Goal: Task Accomplishment & Management: Manage account settings

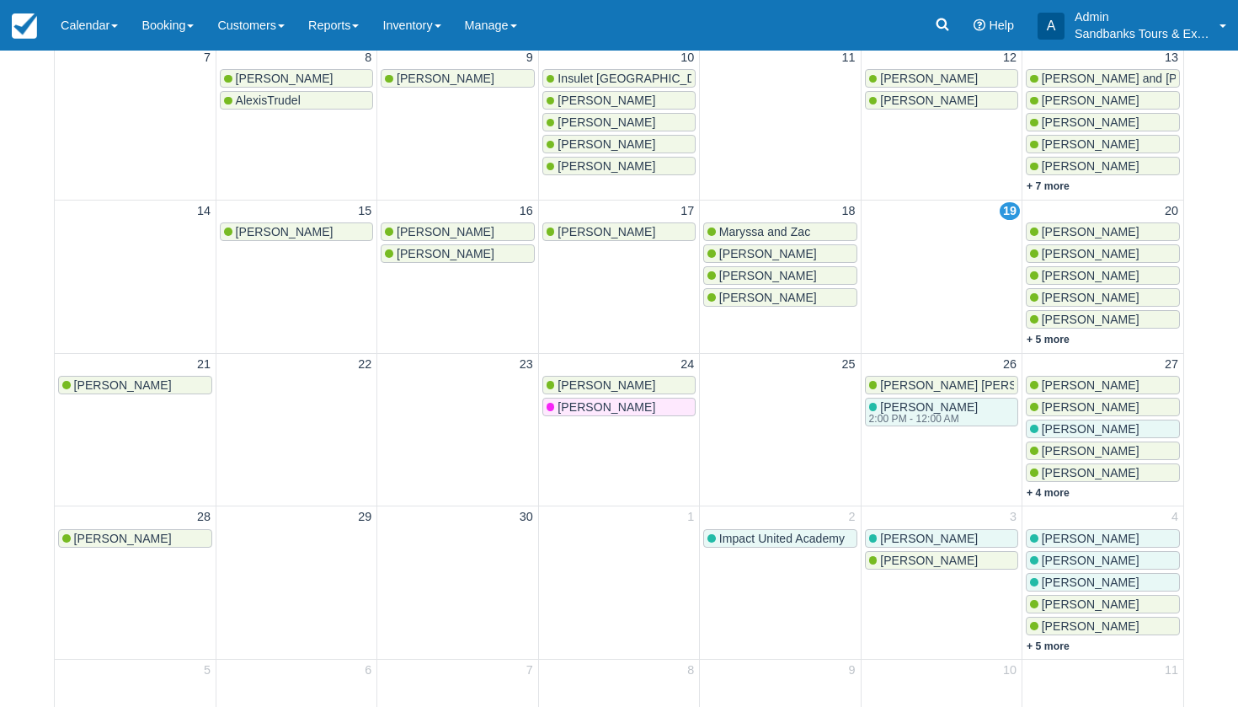
scroll to position [405, 0]
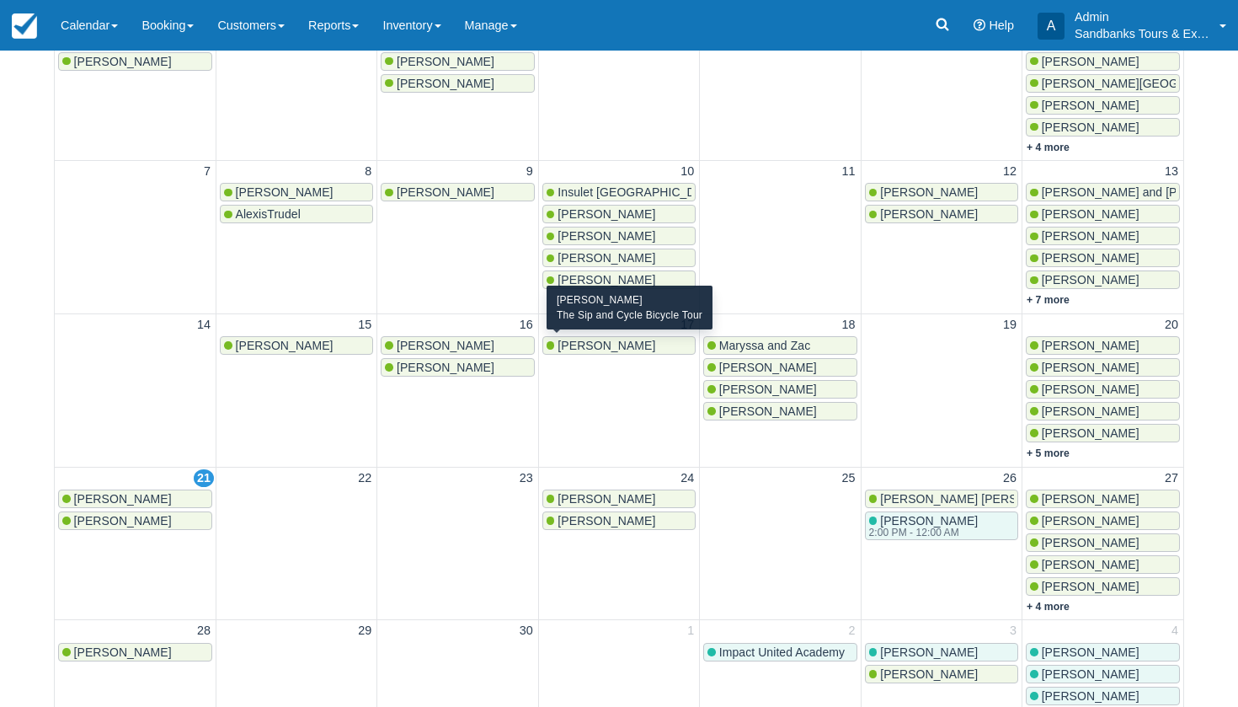
scroll to position [325, 0]
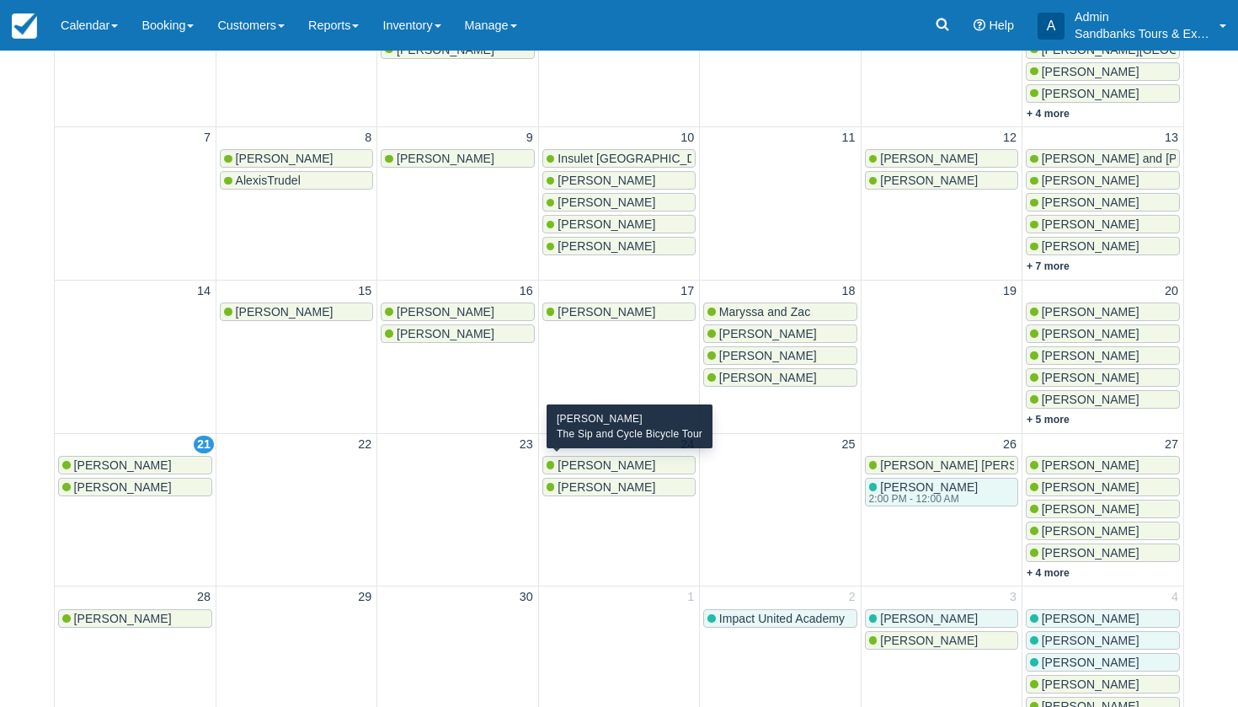
click at [587, 462] on span "[PERSON_NAME]" at bounding box center [607, 464] width 98 height 13
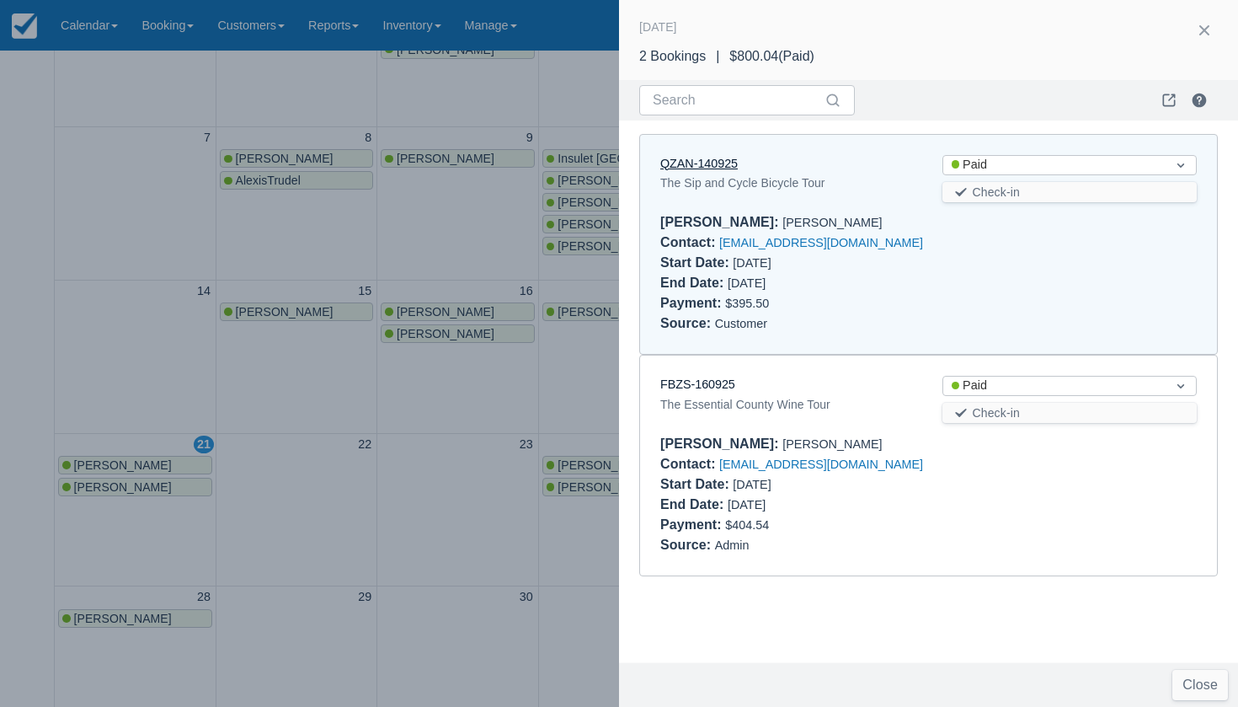
click at [713, 161] on link "QZAN-140925" at bounding box center [698, 163] width 77 height 13
click at [585, 453] on div at bounding box center [619, 353] width 1238 height 707
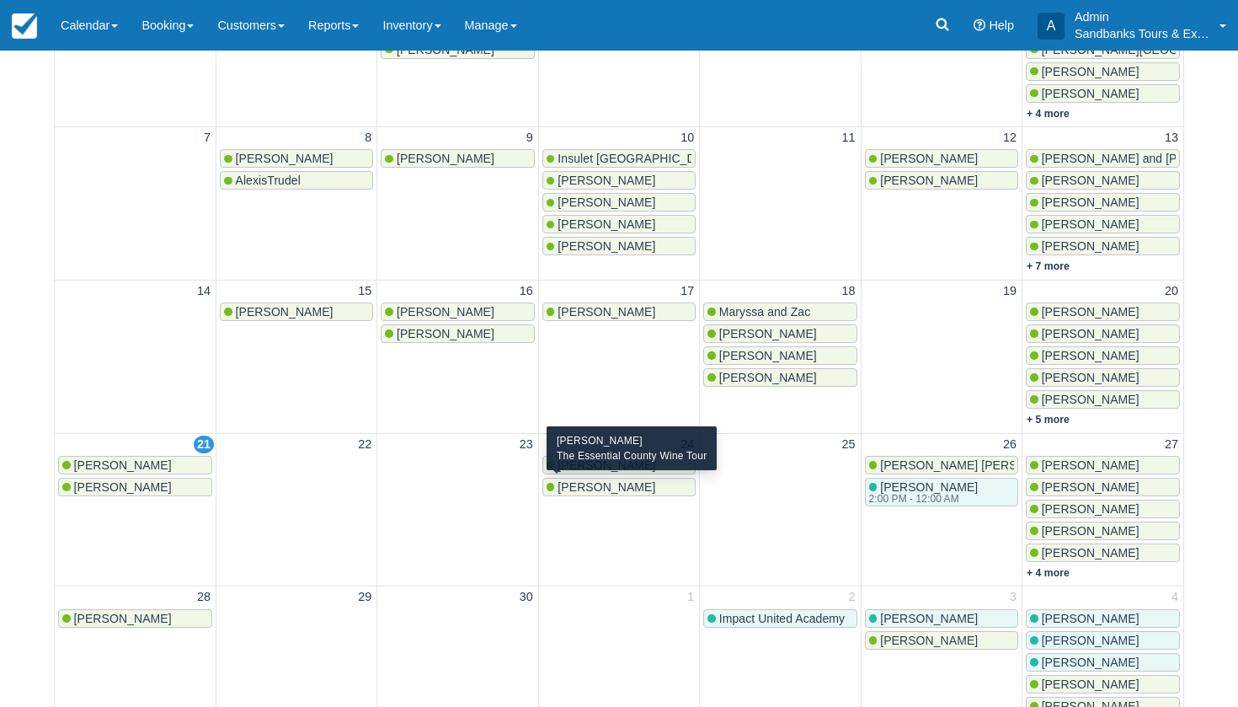
click at [581, 487] on span "Leticia Lima" at bounding box center [607, 486] width 98 height 13
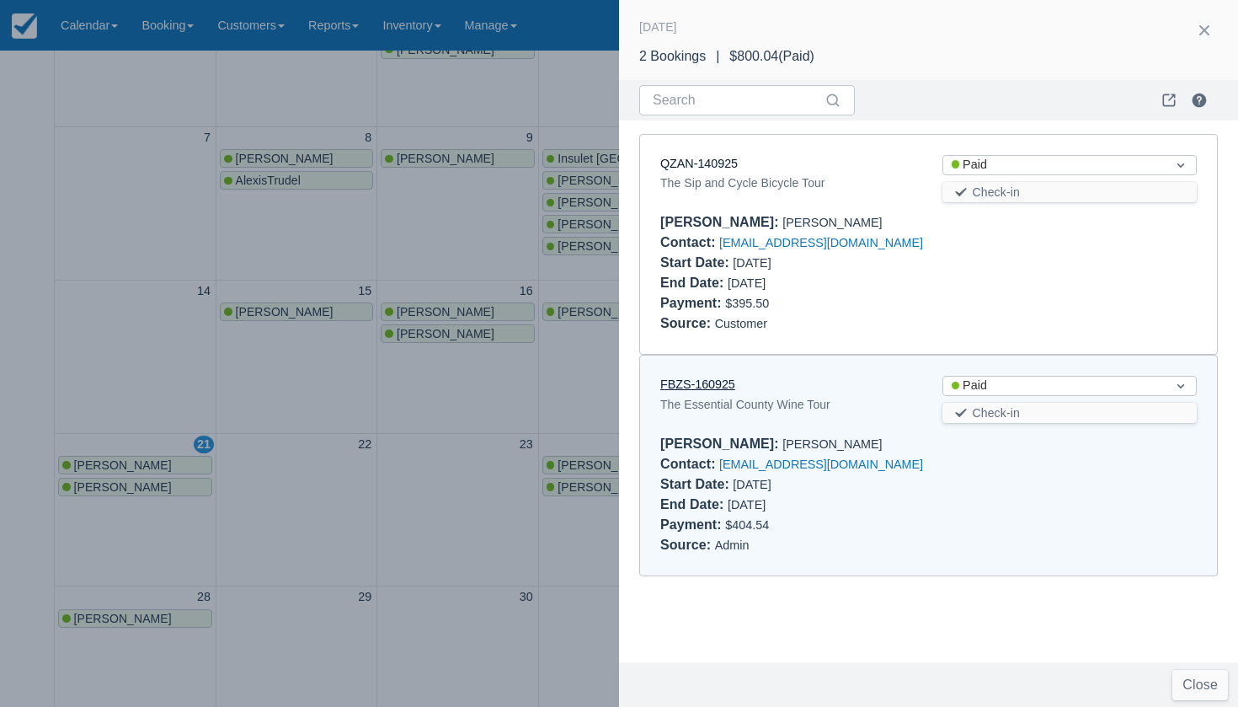
click at [717, 377] on link "FBZS-160925" at bounding box center [697, 383] width 75 height 13
click at [694, 381] on link "FBZS-160925" at bounding box center [697, 383] width 75 height 13
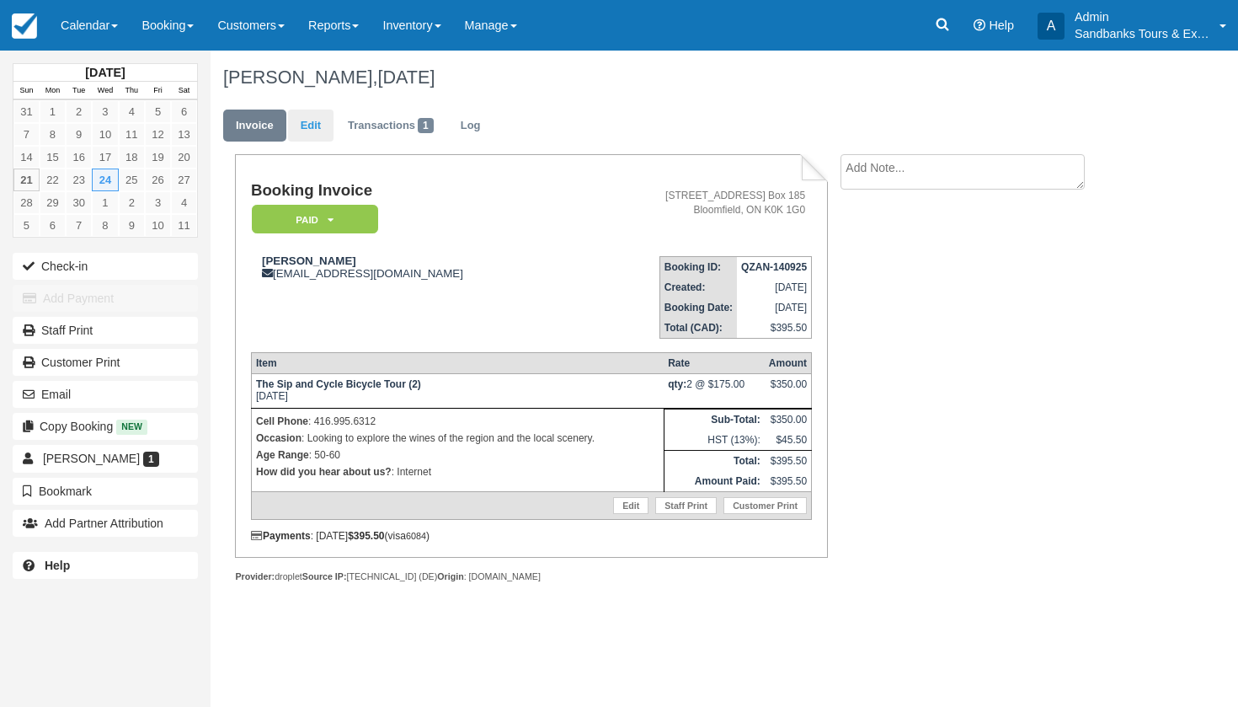
click at [311, 123] on link "Edit" at bounding box center [310, 125] width 45 height 33
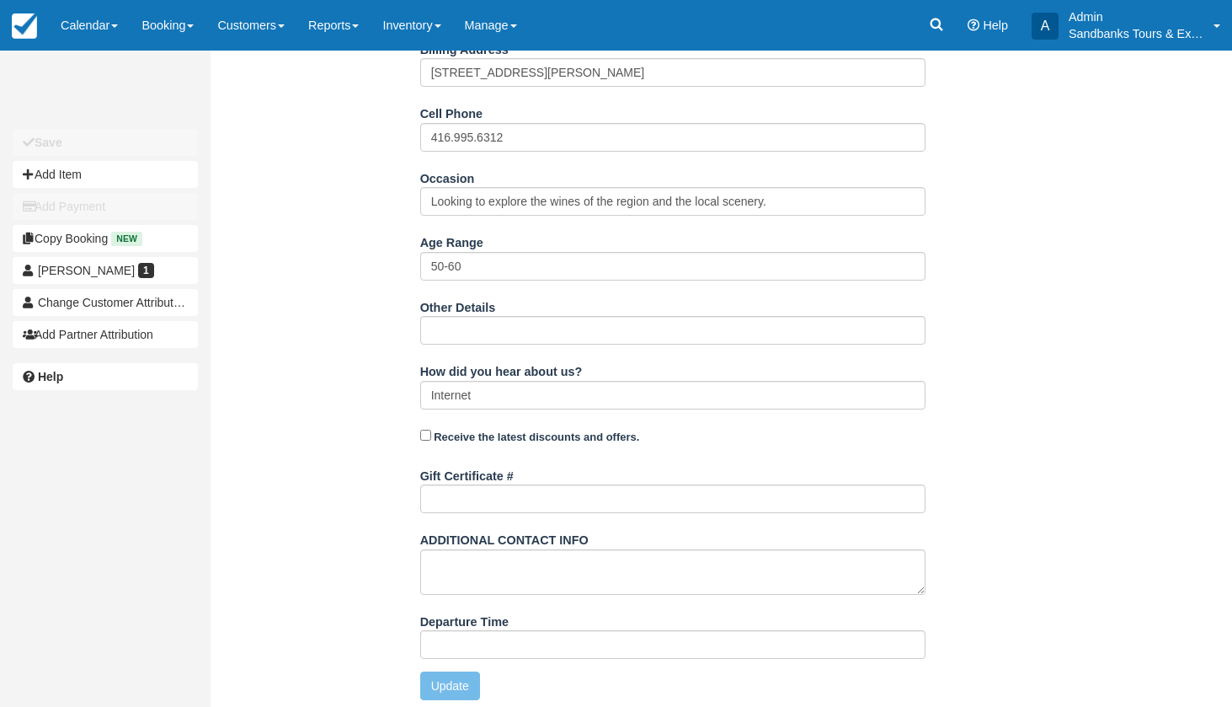
scroll to position [505, 0]
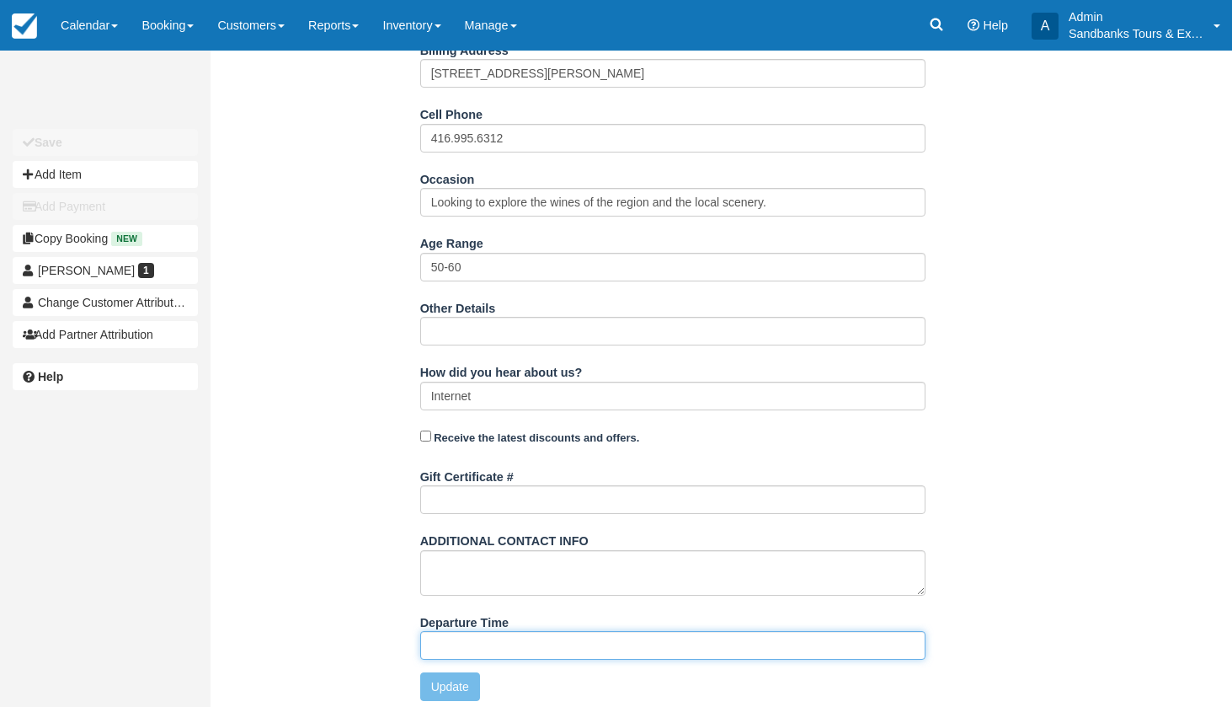
click at [526, 645] on input "Departure Time" at bounding box center [672, 645] width 505 height 29
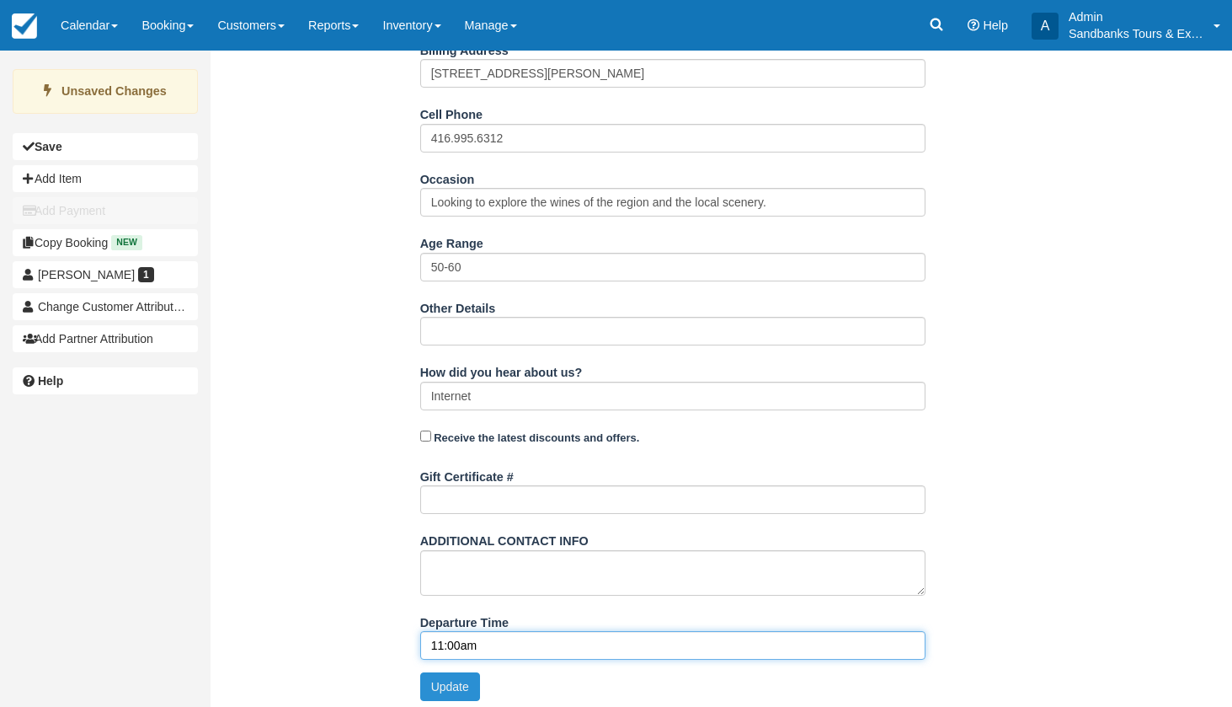
type input "11:00am"
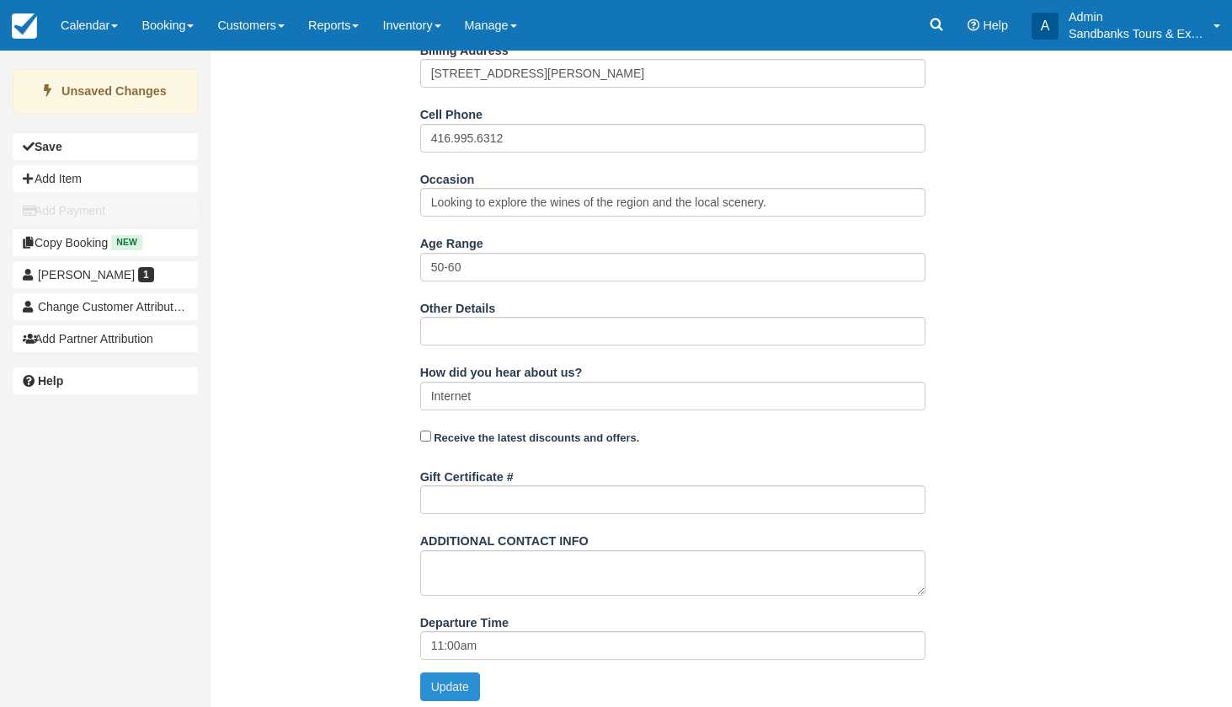
click at [451, 681] on button "Update" at bounding box center [450, 686] width 60 height 29
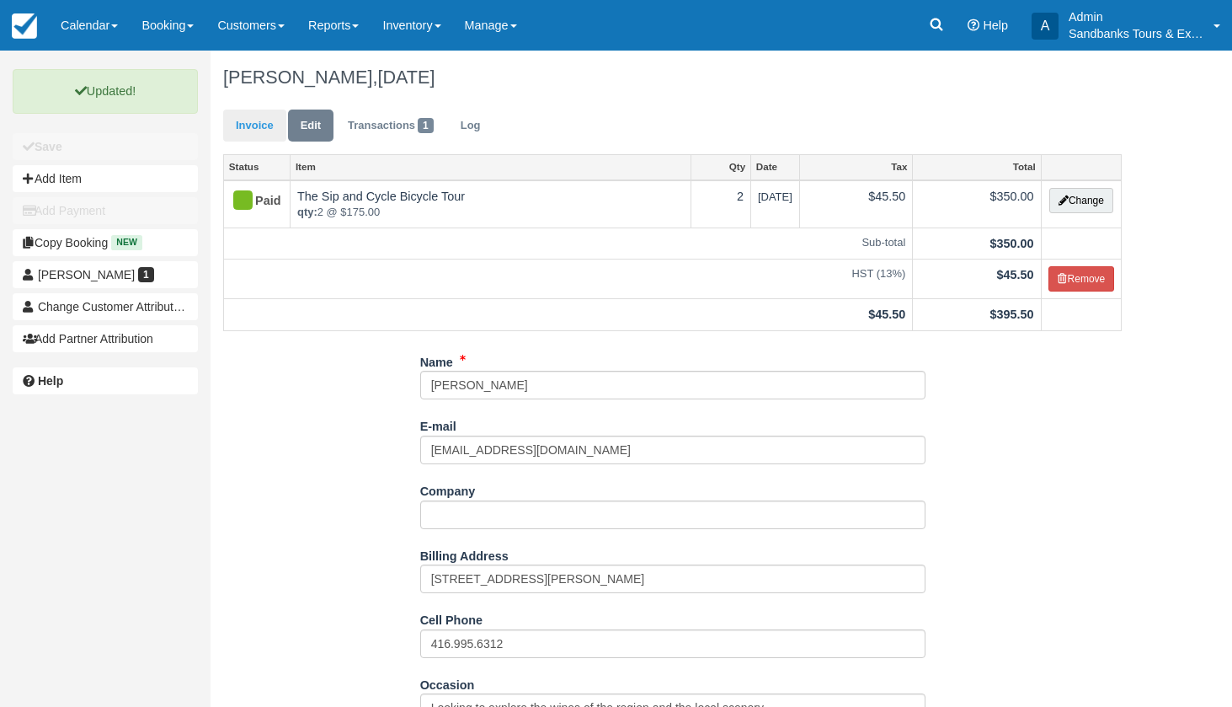
scroll to position [0, 0]
click at [262, 131] on link "Invoice" at bounding box center [254, 125] width 63 height 33
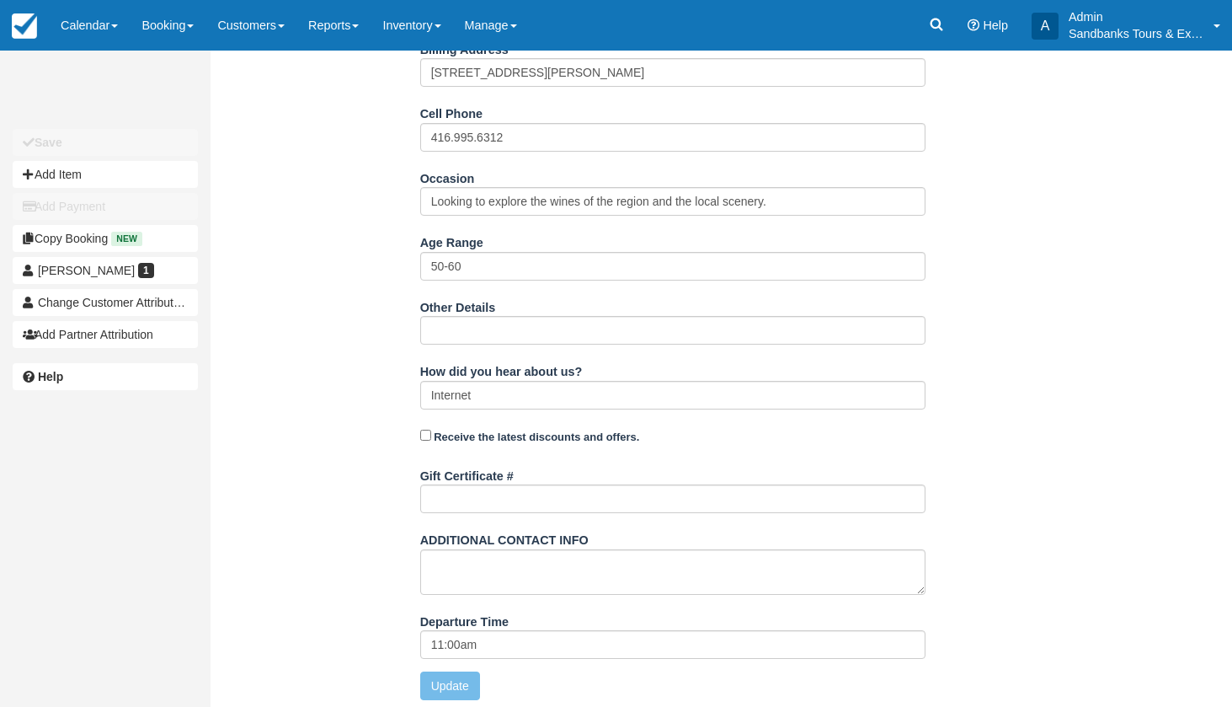
scroll to position [505, 0]
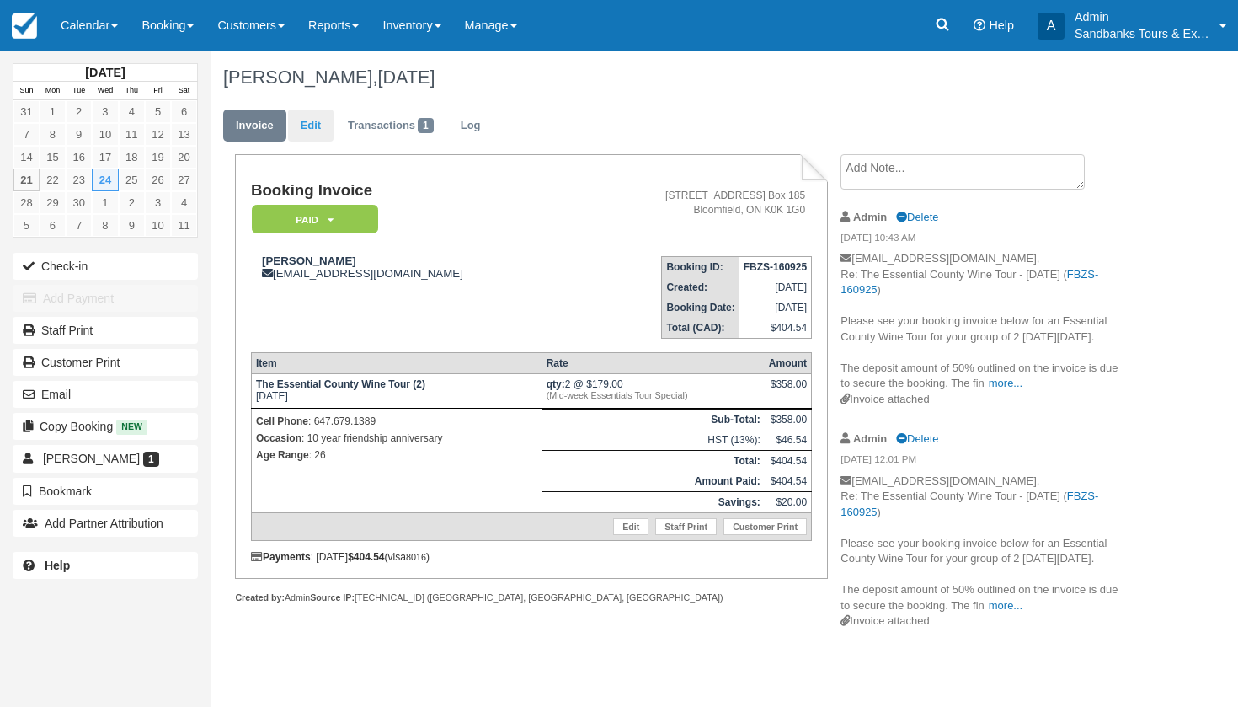
click at [302, 131] on link "Edit" at bounding box center [310, 125] width 45 height 33
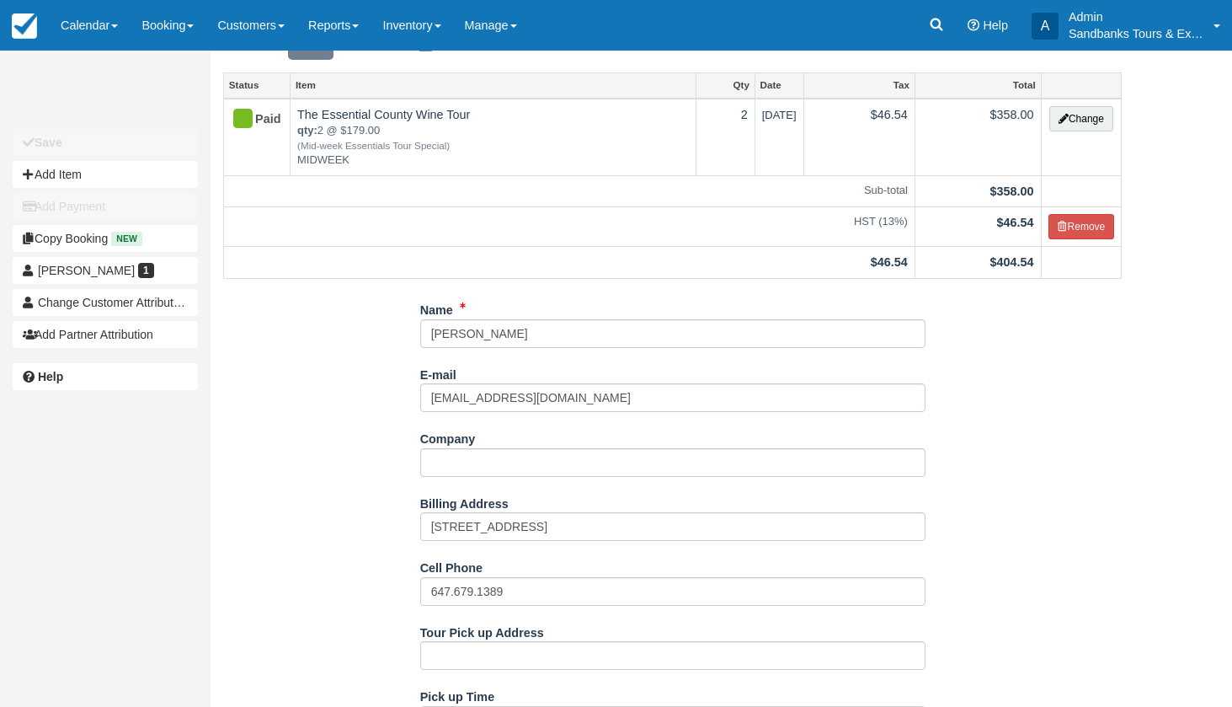
scroll to position [100, 0]
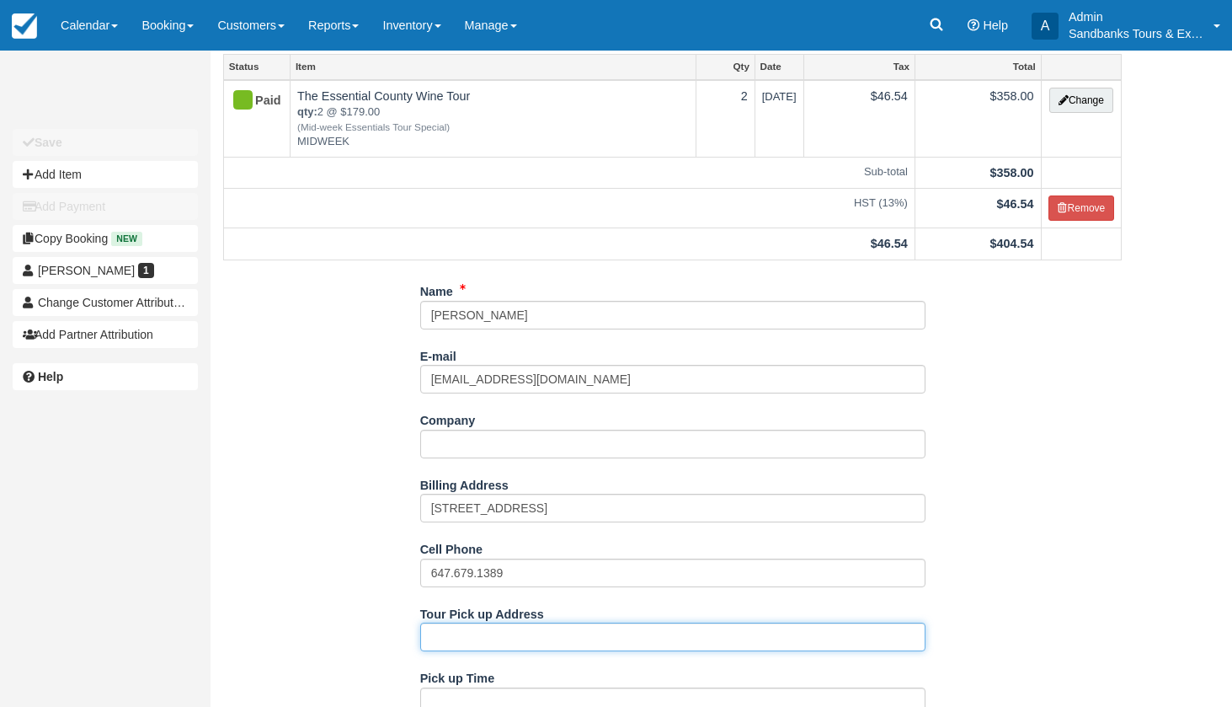
paste input "Portland St, Prince Edward"
type input "Portland St, Prince Edward"
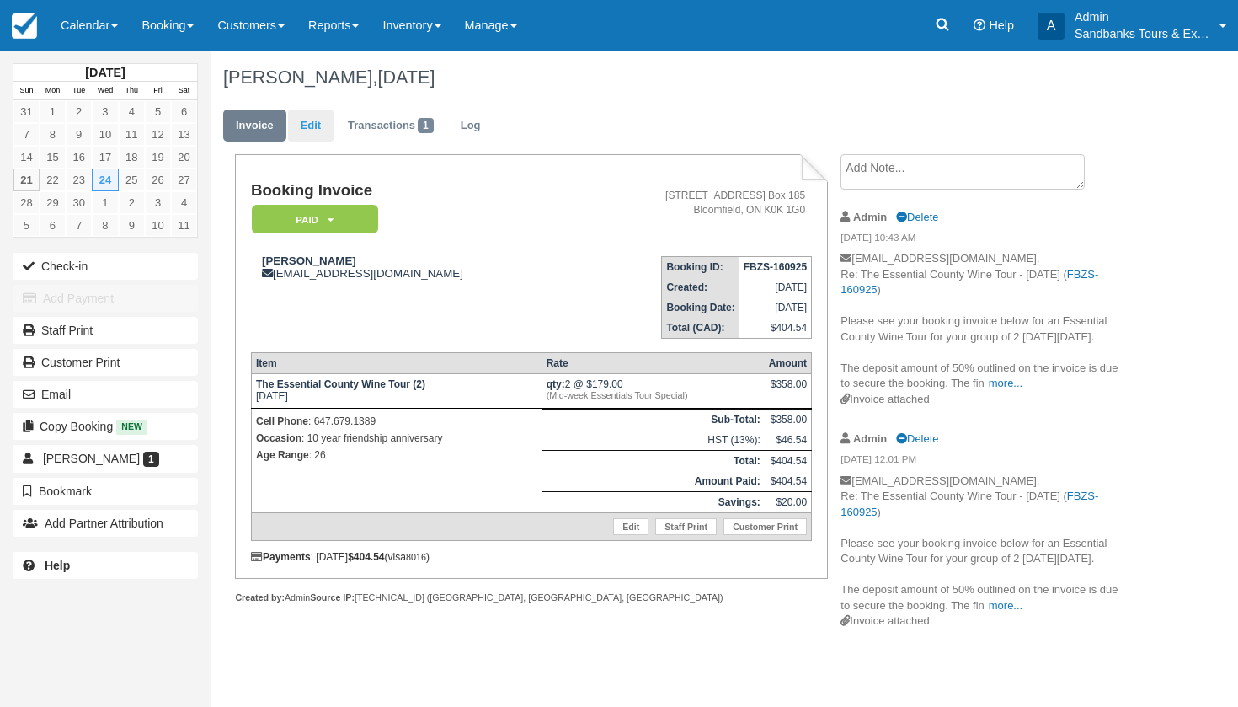
click at [300, 130] on link "Edit" at bounding box center [310, 125] width 45 height 33
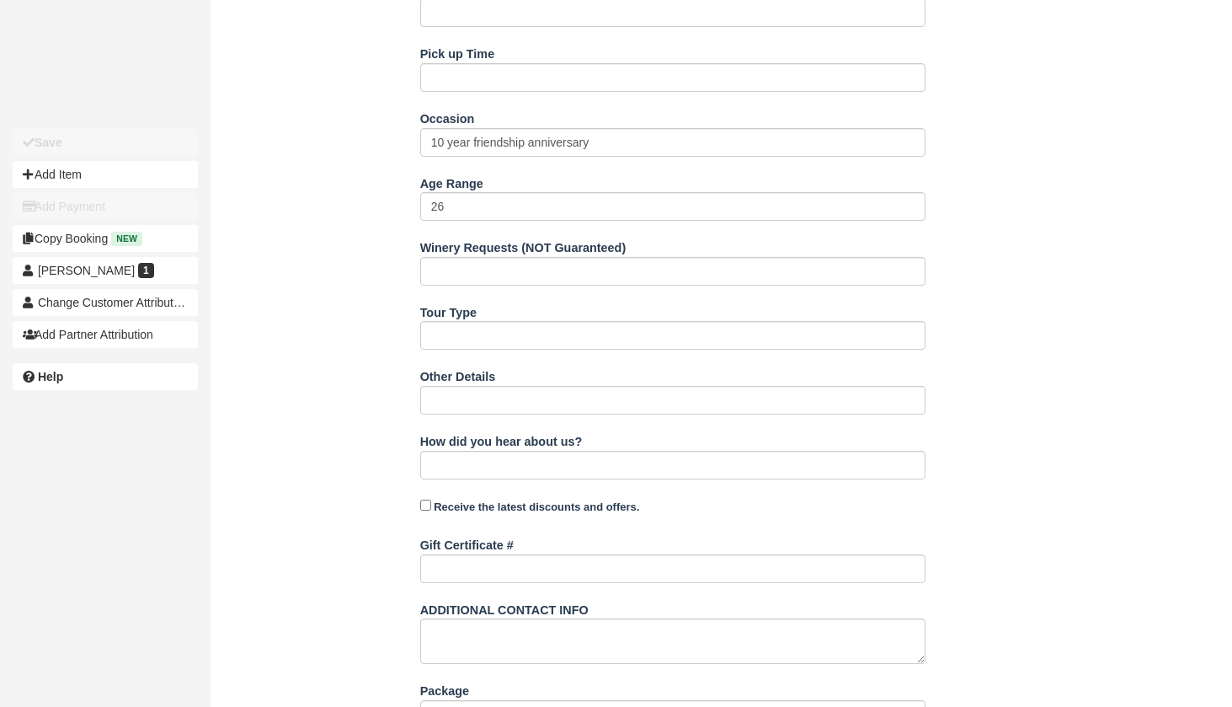
scroll to position [723, 0]
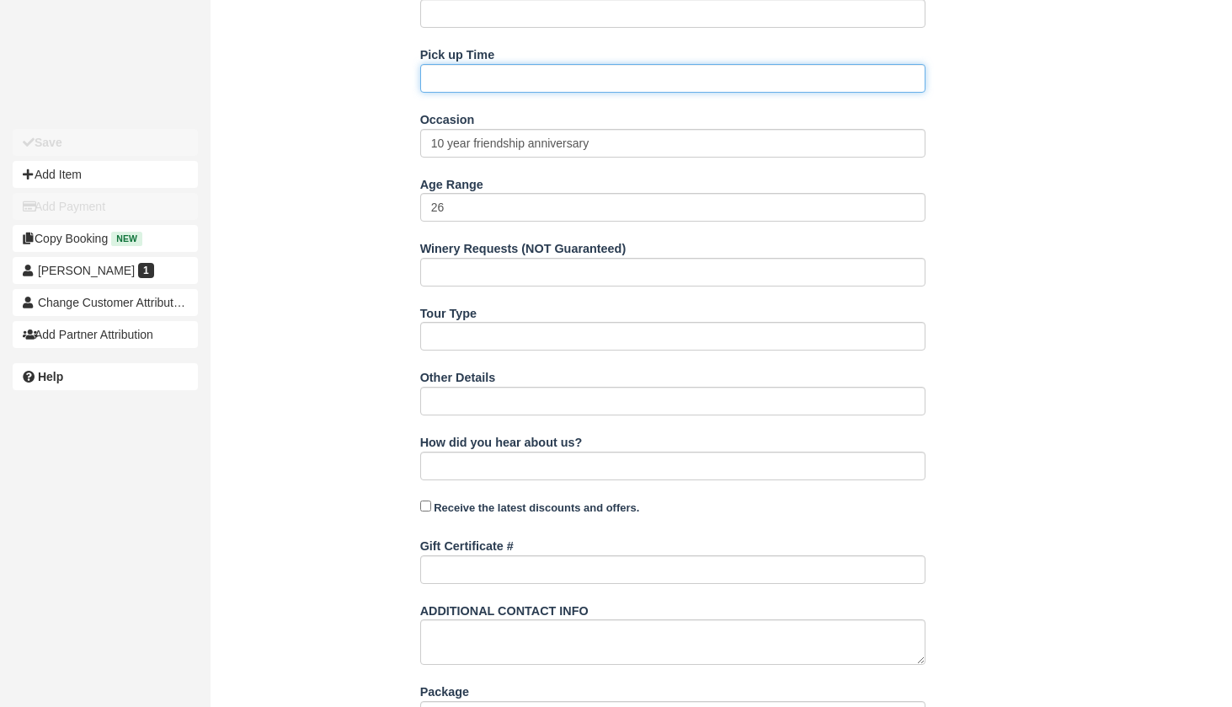
click at [486, 81] on input "Pick up Time" at bounding box center [672, 78] width 505 height 29
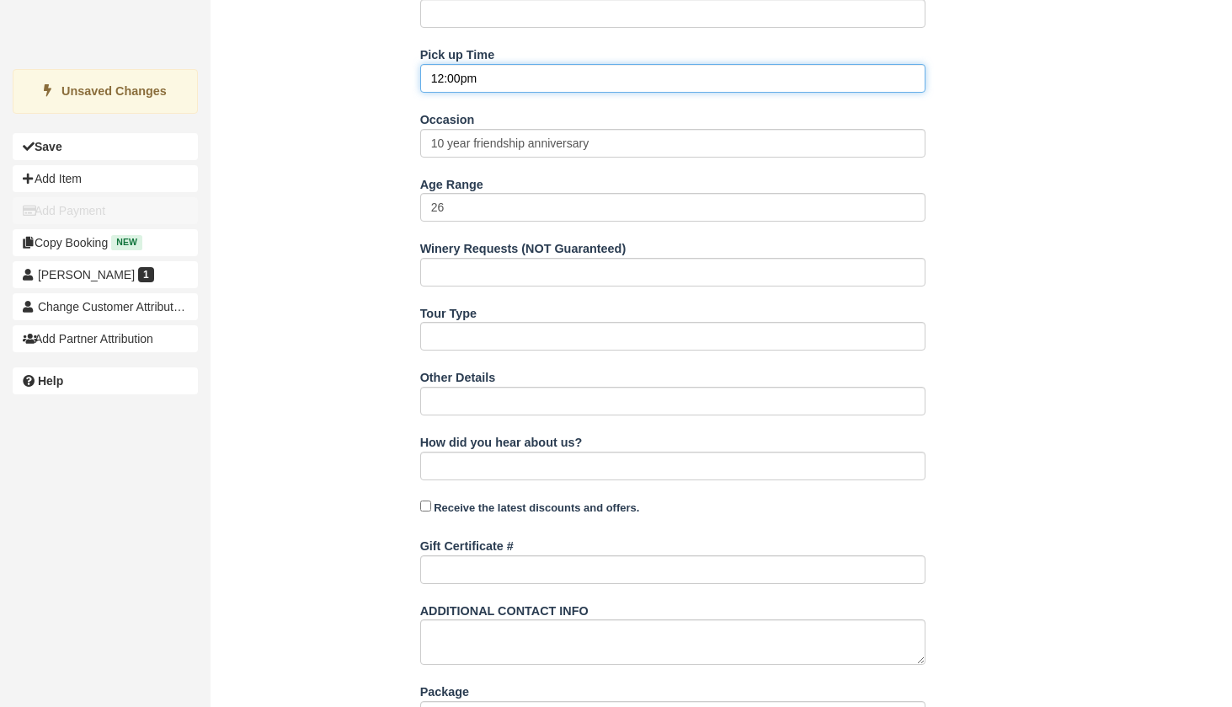
type input "12:00pm"
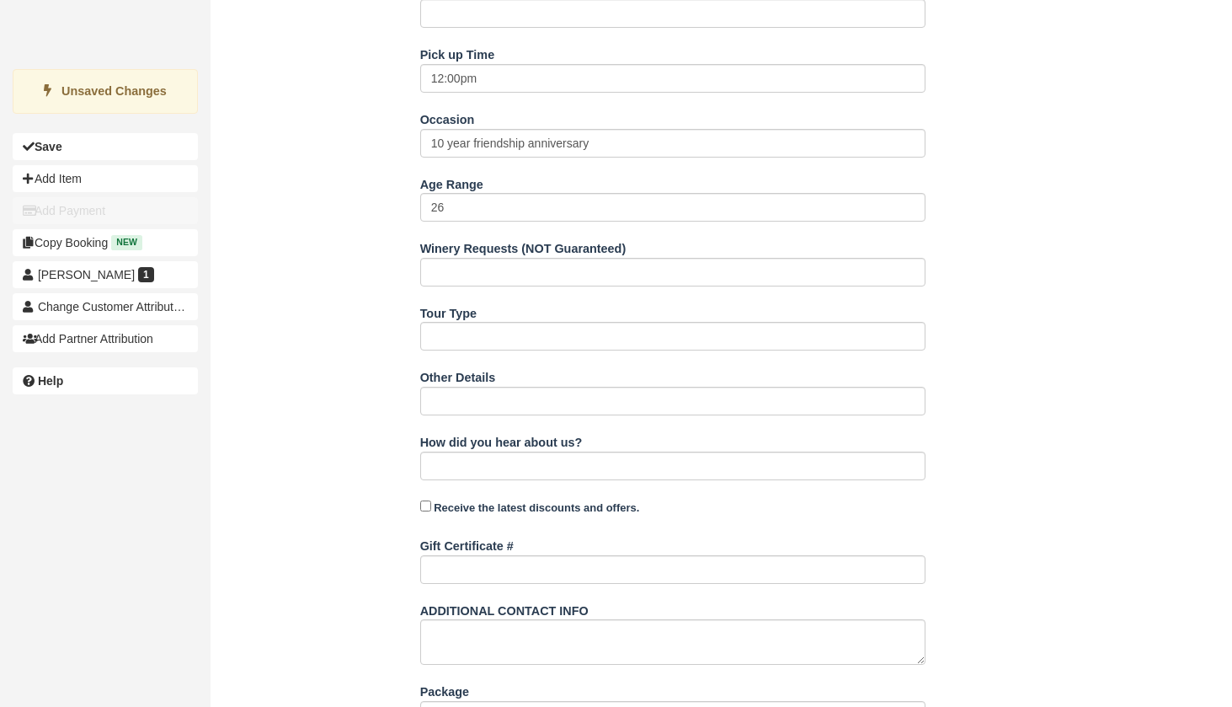
click at [374, 186] on div "Name [PERSON_NAME] E-mail [EMAIL_ADDRESS][DOMAIN_NAME] Did you mean ? Company B…" at bounding box center [673, 251] width 924 height 1194
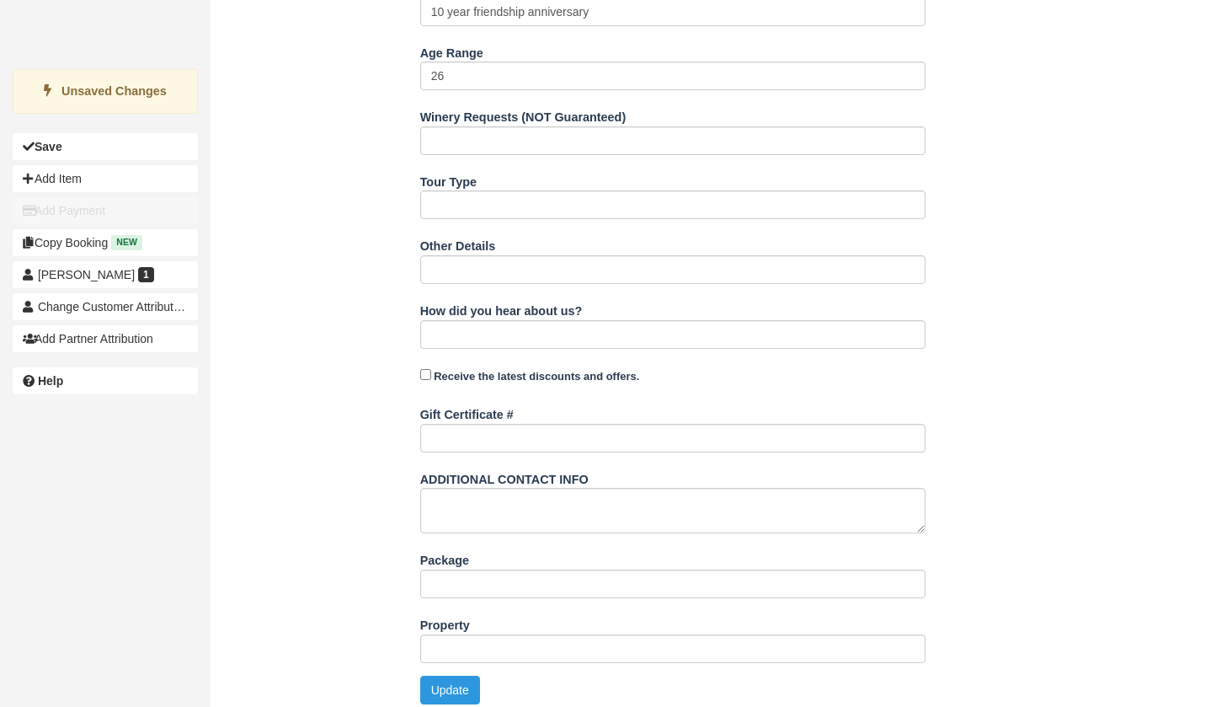
scroll to position [854, 0]
click at [451, 676] on button "Update" at bounding box center [450, 690] width 60 height 29
